Goal: Task Accomplishment & Management: Manage account settings

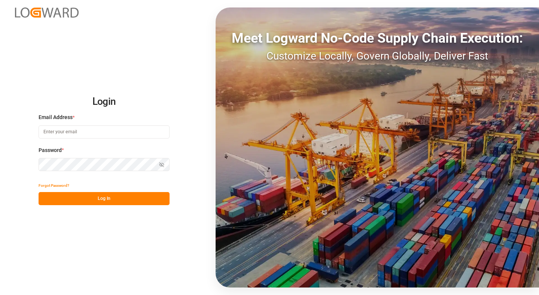
click at [79, 135] on input at bounding box center [104, 131] width 131 height 13
type input "[EMAIL_ADDRESS][DOMAIN_NAME]"
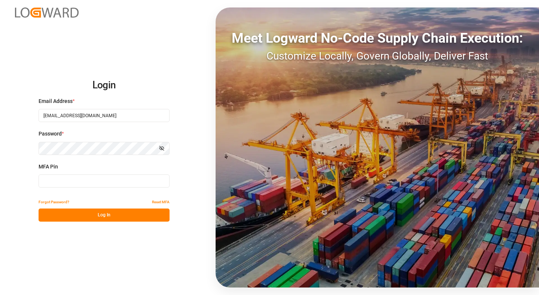
type input "732814"
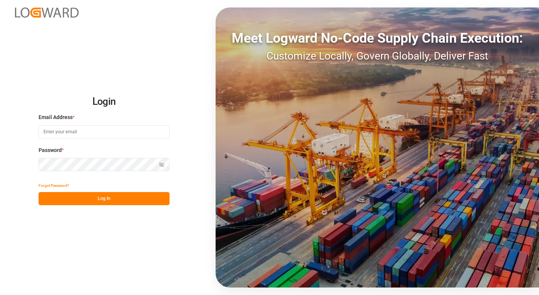
click at [62, 134] on input at bounding box center [104, 131] width 131 height 13
type input "[EMAIL_ADDRESS][DOMAIN_NAME]"
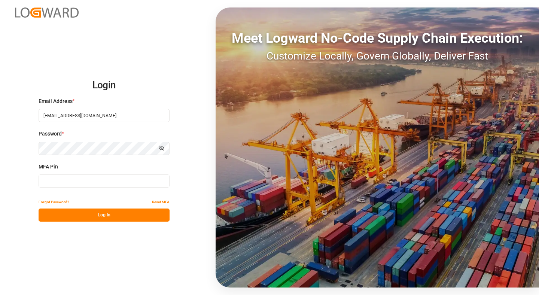
type input "085949"
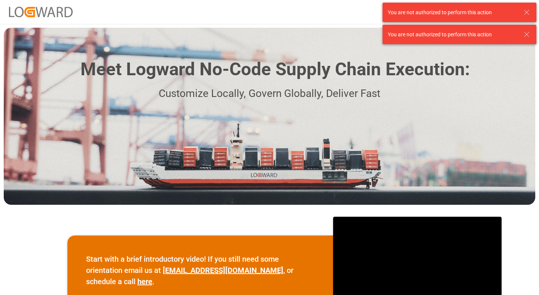
click at [522, 9] on icon at bounding box center [526, 12] width 9 height 9
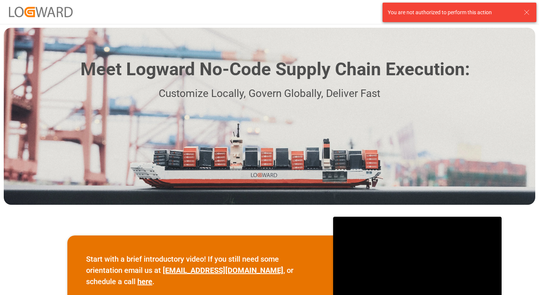
click at [531, 37] on div "Meet Logward No-Code Supply Chain Execution: Customize Locally, Govern Globally…" at bounding box center [269, 116] width 531 height 177
click at [531, 12] on icon at bounding box center [526, 12] width 9 height 9
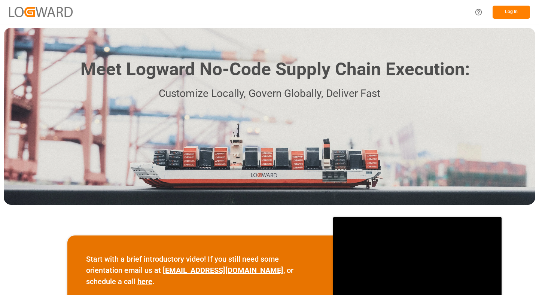
click at [498, 12] on button "Log In" at bounding box center [510, 12] width 37 height 13
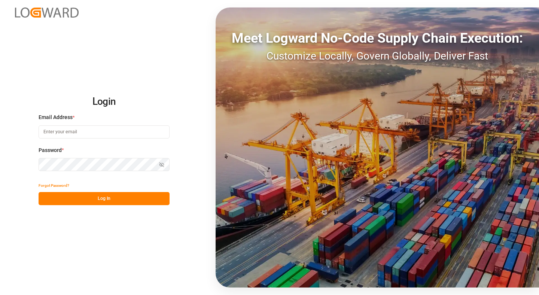
click at [117, 127] on input at bounding box center [104, 131] width 131 height 13
type input "[EMAIL_ADDRESS][DOMAIN_NAME]"
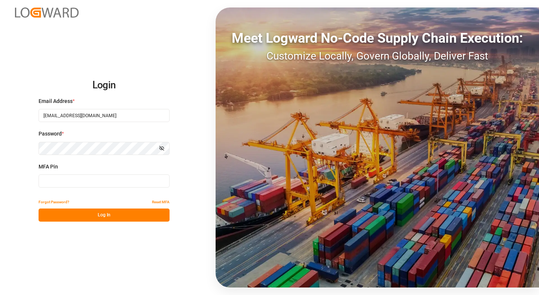
type input "244886"
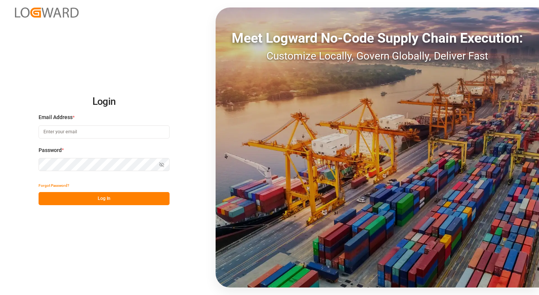
click at [80, 126] on input at bounding box center [104, 131] width 131 height 13
type input "[EMAIL_ADDRESS][DOMAIN_NAME]"
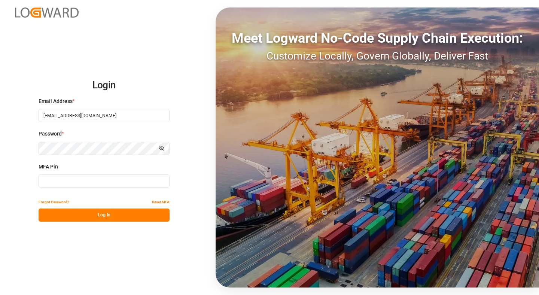
type input "244886"
click at [52, 180] on input "244886" at bounding box center [104, 180] width 131 height 13
paste input "004733"
type input "004733"
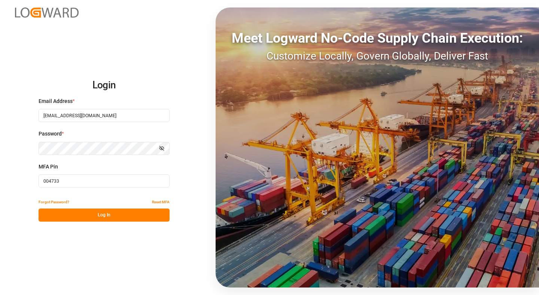
click at [93, 212] on button "Log In" at bounding box center [104, 214] width 131 height 13
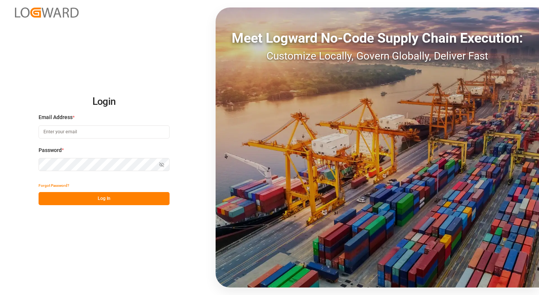
click at [130, 132] on input at bounding box center [104, 131] width 131 height 13
type input "girish.mehra@logward.com"
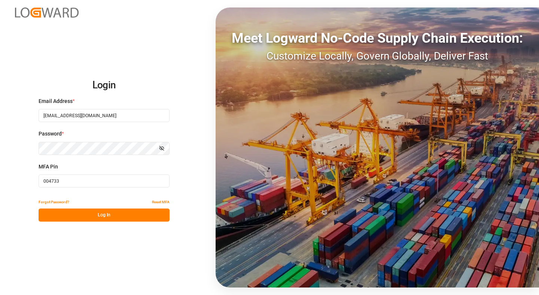
click at [79, 178] on input "004733" at bounding box center [104, 180] width 131 height 13
click at [140, 124] on div "Email Address * girish.mehra@logward.com" at bounding box center [104, 113] width 131 height 33
click at [140, 114] on input "girish.mehra@logward.com" at bounding box center [104, 115] width 131 height 13
click at [0, 294] on com-1password-button at bounding box center [0, 295] width 0 height 0
type input "160507"
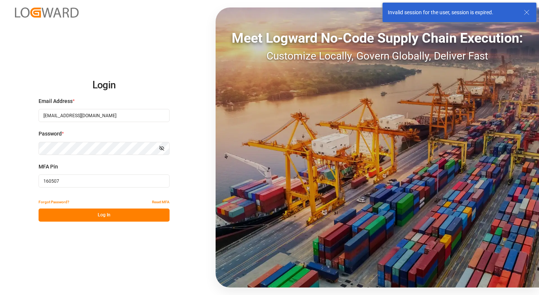
click at [109, 214] on button "Log In" at bounding box center [104, 214] width 131 height 13
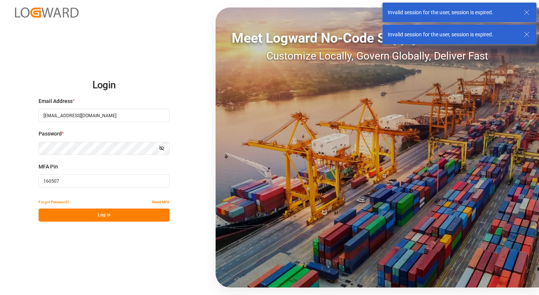
click at [96, 181] on input "160507" at bounding box center [104, 180] width 131 height 13
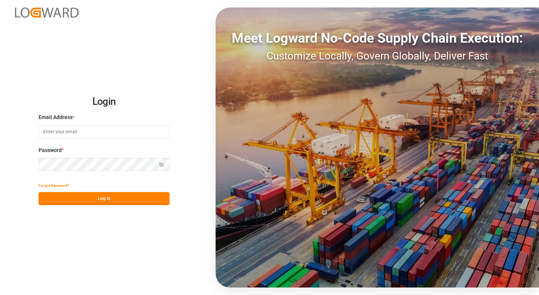
click at [110, 136] on input at bounding box center [104, 131] width 131 height 13
type input "[EMAIL_ADDRESS][DOMAIN_NAME]"
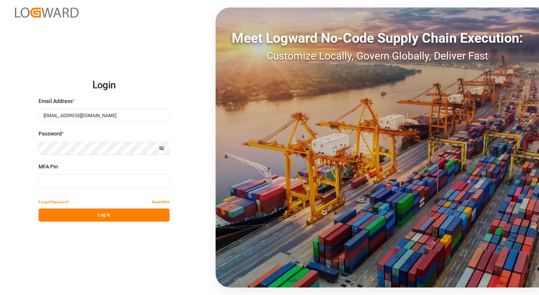
type input "160507"
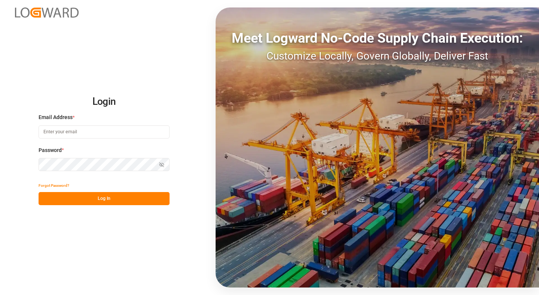
click at [85, 135] on input at bounding box center [104, 131] width 131 height 13
